Goal: Information Seeking & Learning: Find specific fact

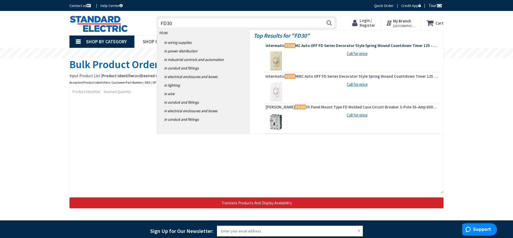
type input "FD30"
click at [290, 45] on mark "FD30" at bounding box center [290, 45] width 11 height 7
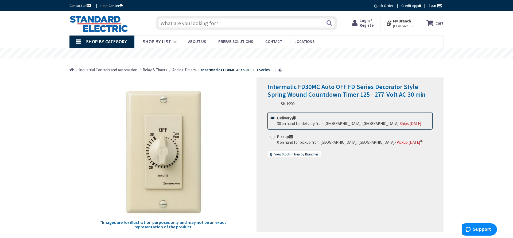
click at [174, 23] on input "text" at bounding box center [246, 22] width 180 height 13
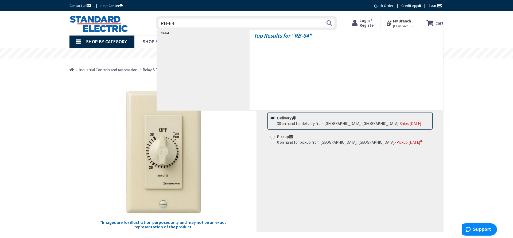
type input "RB-640"
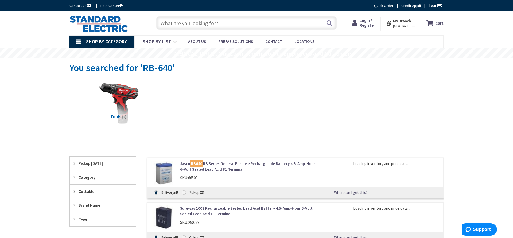
click at [230, 166] on link "Jasco RB640 RB Series General Purpose Rechargeable Battery 4.5-Amp-Hour 6-Volt …" at bounding box center [248, 166] width 136 height 11
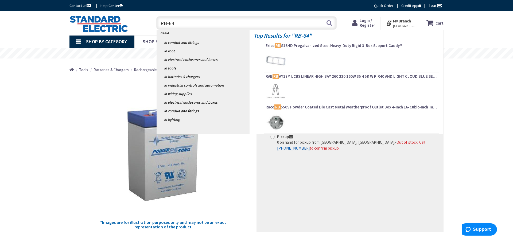
type input "RB-640"
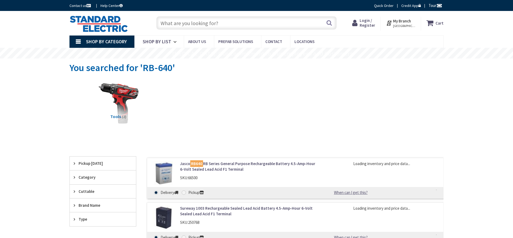
click at [232, 163] on link "Jasco RB640 RB Series General Purpose Rechargeable Battery 4.5-Amp-Hour 6-Volt …" at bounding box center [248, 166] width 136 height 11
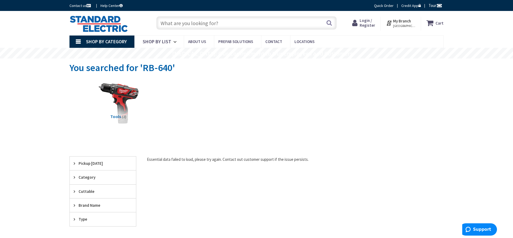
click at [188, 24] on input "text" at bounding box center [246, 22] width 180 height 13
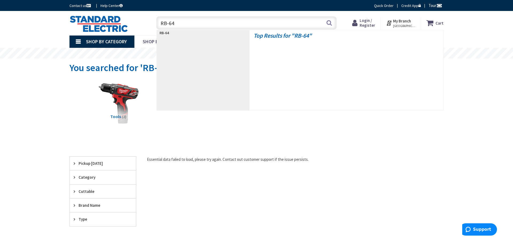
type input "RB-640"
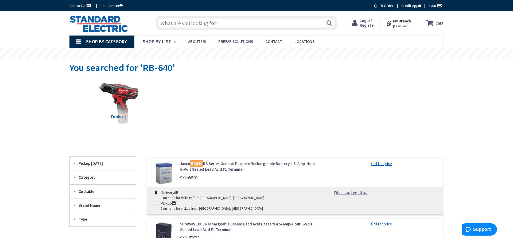
click at [224, 163] on link "Jasco RB640 RB Series General Purpose Rechargeable Battery 4.5-Amp-Hour 6-Volt …" at bounding box center [248, 166] width 136 height 11
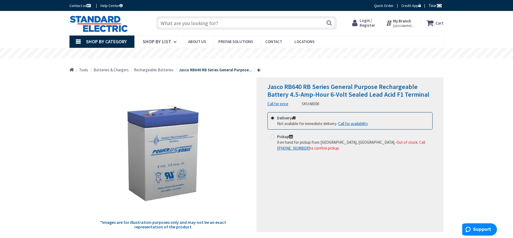
click at [254, 25] on input "text" at bounding box center [246, 22] width 180 height 13
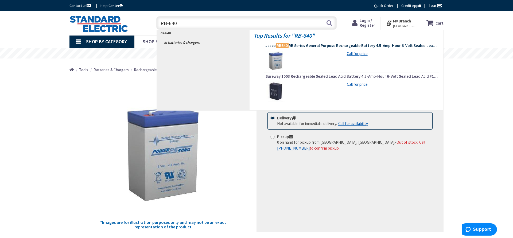
type input "RB-640"
click at [315, 46] on span "Jasco RB640 RB Series General Purpose Rechargeable Battery 4.5-Amp-Hour 6-Volt …" at bounding box center [352, 45] width 172 height 5
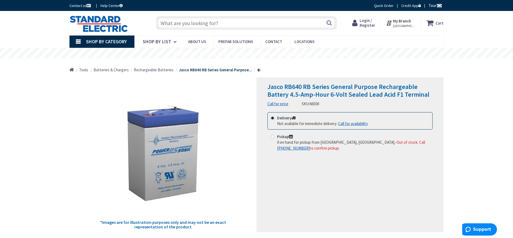
click at [378, 171] on div "Jasco RB640 RB Series General Purpose Rechargeable Battery 4.5-Amp-Hour 6-Volt …" at bounding box center [349, 154] width 187 height 155
click at [373, 170] on div "Jasco RB640 RB Series General Purpose Rechargeable Battery 4.5-Amp-Hour 6-Volt …" at bounding box center [349, 154] width 187 height 155
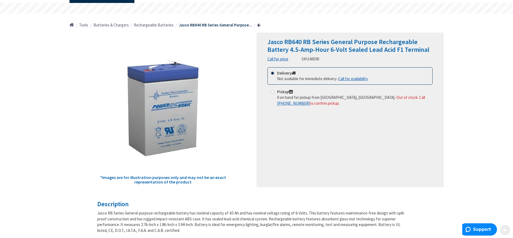
scroll to position [54, 0]
